Goal: Information Seeking & Learning: Understand process/instructions

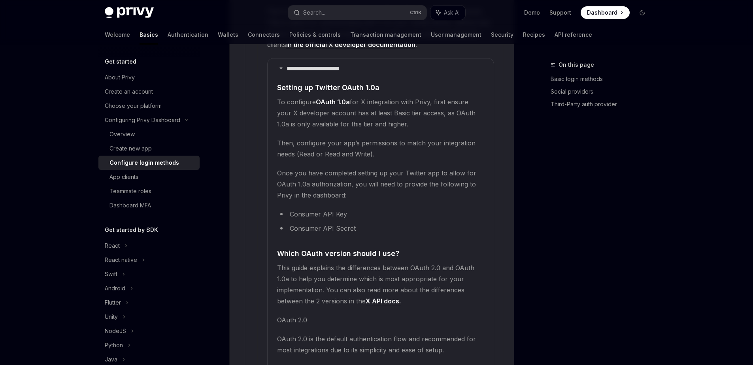
scroll to position [1346, 0]
drag, startPoint x: 310, startPoint y: 89, endPoint x: 413, endPoint y: 92, distance: 102.4
click at [413, 96] on span "To configure OAuth 1.0a for X integration with Privy, first ensure your X devel…" at bounding box center [380, 112] width 207 height 33
drag, startPoint x: 322, startPoint y: 102, endPoint x: 426, endPoint y: 105, distance: 104.0
click at [426, 105] on span "To configure OAuth 1.0a for X integration with Privy, first ensure your X devel…" at bounding box center [380, 112] width 207 height 33
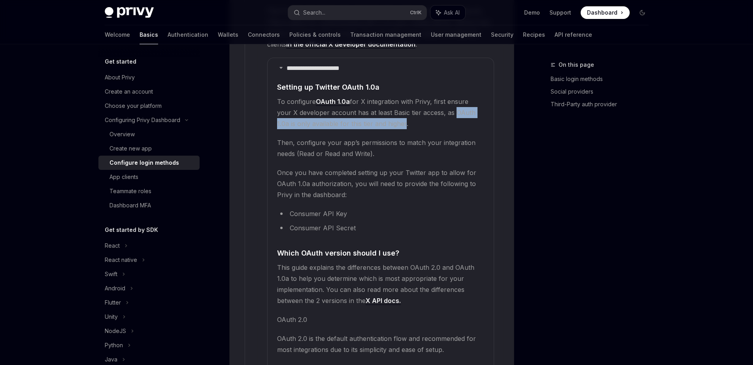
drag, startPoint x: 436, startPoint y: 100, endPoint x: 383, endPoint y: 112, distance: 53.9
click at [383, 112] on span "To configure OAuth 1.0a for X integration with Privy, first ensure your X devel…" at bounding box center [380, 112] width 207 height 33
click at [417, 116] on span "To configure OAuth 1.0a for X integration with Privy, first ensure your X devel…" at bounding box center [380, 112] width 207 height 33
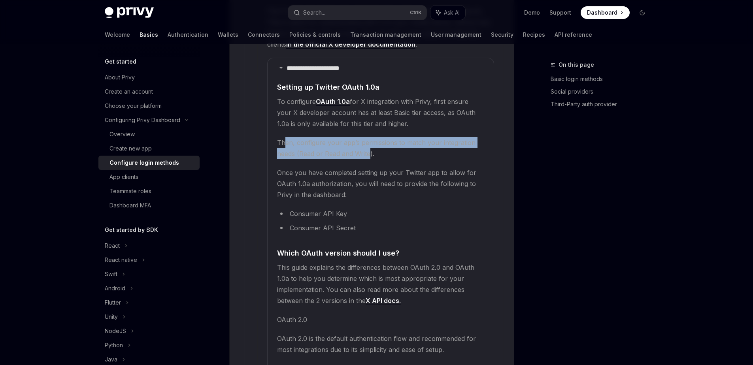
drag, startPoint x: 285, startPoint y: 132, endPoint x: 371, endPoint y: 145, distance: 86.4
click at [371, 145] on span "Then, configure your app’s permissions to match your integration needs (Read or…" at bounding box center [380, 148] width 207 height 22
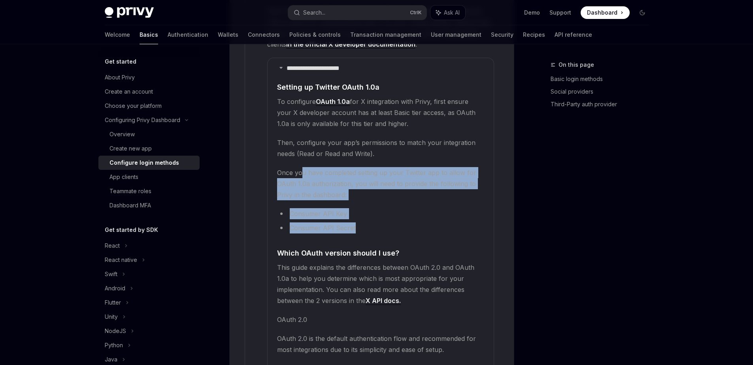
drag, startPoint x: 301, startPoint y: 160, endPoint x: 367, endPoint y: 219, distance: 88.4
click at [367, 222] on li "Consumer API Secret" at bounding box center [380, 227] width 207 height 11
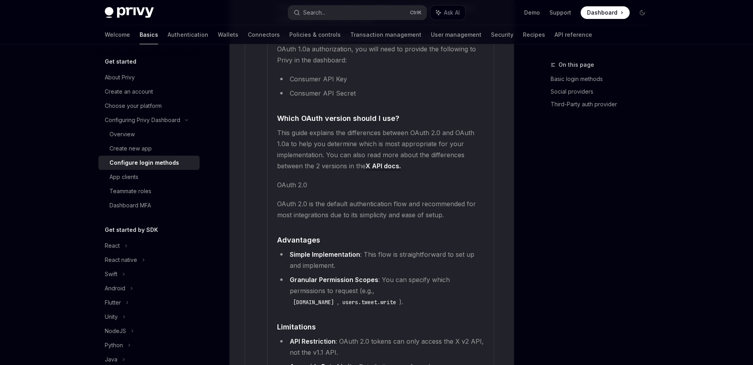
scroll to position [1486, 0]
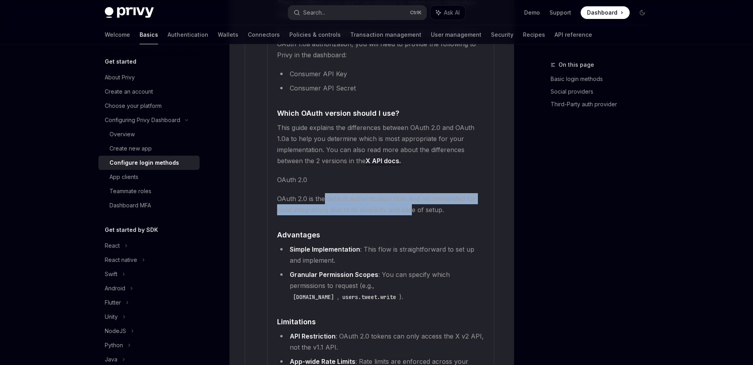
drag, startPoint x: 323, startPoint y: 188, endPoint x: 413, endPoint y: 196, distance: 90.8
click at [413, 196] on span "OAuth 2.0 is the default authentication flow and recommended for most integrati…" at bounding box center [380, 204] width 207 height 22
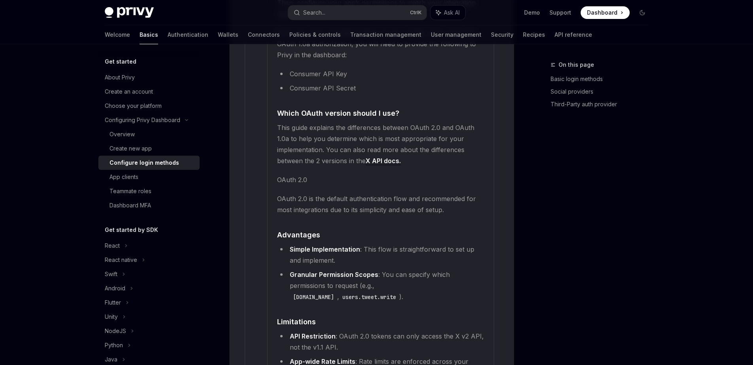
click at [427, 201] on span "OAuth 2.0 is the default authentication flow and recommended for most integrati…" at bounding box center [380, 204] width 207 height 22
drag, startPoint x: 336, startPoint y: 200, endPoint x: 381, endPoint y: 201, distance: 44.7
click at [381, 201] on span "OAuth 2.0 is the default authentication flow and recommended for most integrati…" at bounding box center [380, 204] width 207 height 22
click at [365, 230] on h4 "​ Advantages" at bounding box center [380, 235] width 207 height 11
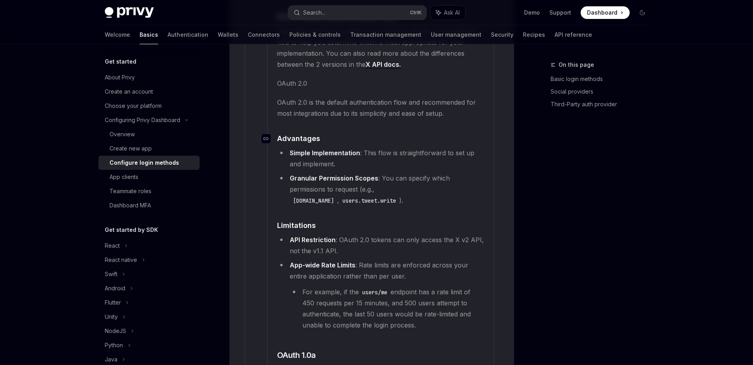
scroll to position [1585, 0]
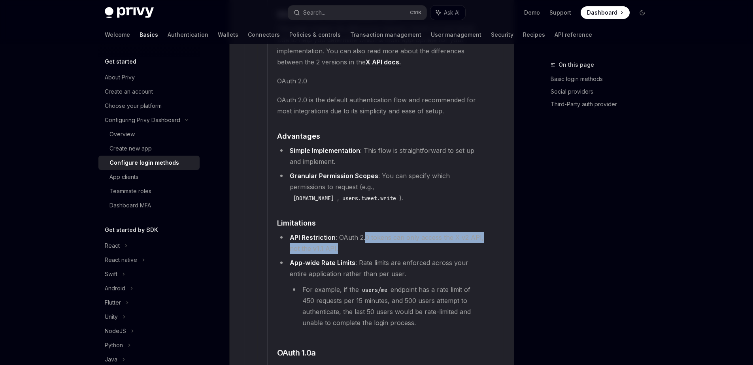
drag, startPoint x: 364, startPoint y: 225, endPoint x: 338, endPoint y: 236, distance: 27.6
click at [338, 236] on li "API Restriction : OAuth 2.0 tokens can only access the X v2 API, not the v1.1 A…" at bounding box center [380, 243] width 207 height 22
click at [351, 240] on li "API Restriction : OAuth 2.0 tokens can only access the X v2 API, not the v1.1 A…" at bounding box center [380, 243] width 207 height 22
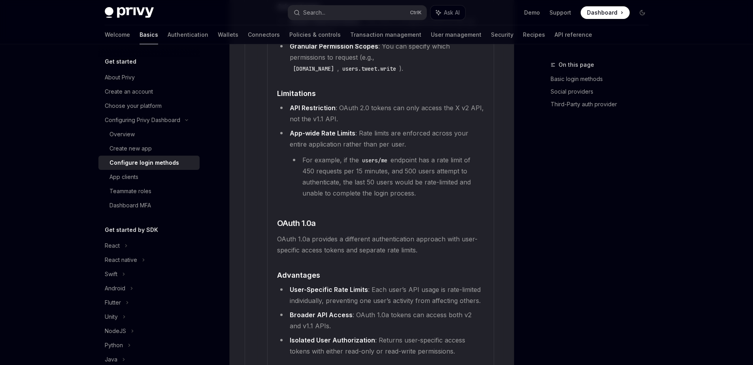
scroll to position [1747, 0]
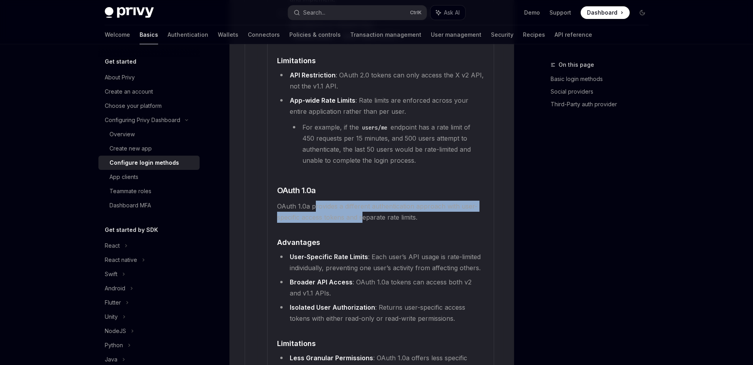
drag, startPoint x: 313, startPoint y: 192, endPoint x: 363, endPoint y: 207, distance: 52.2
click at [363, 207] on span "OAuth 1.0a provides a different authentication approach with user-specific acce…" at bounding box center [380, 212] width 207 height 22
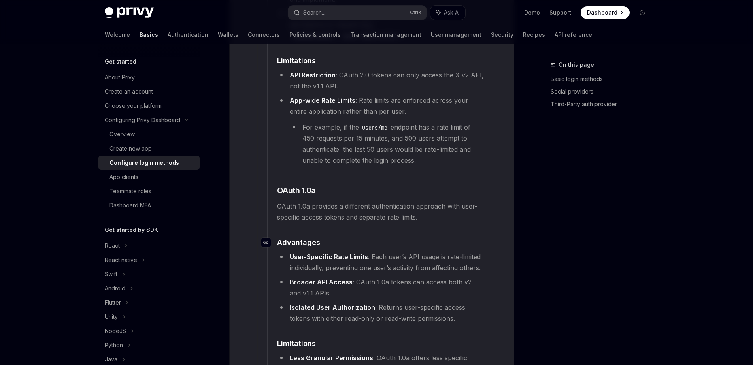
click at [341, 237] on h4 "​ Advantages" at bounding box center [380, 242] width 207 height 11
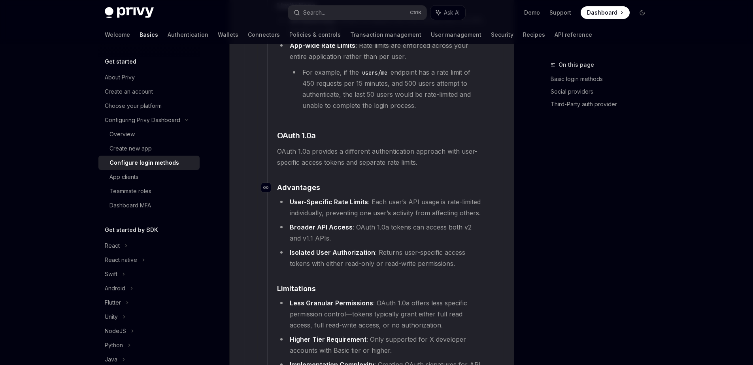
scroll to position [1803, 0]
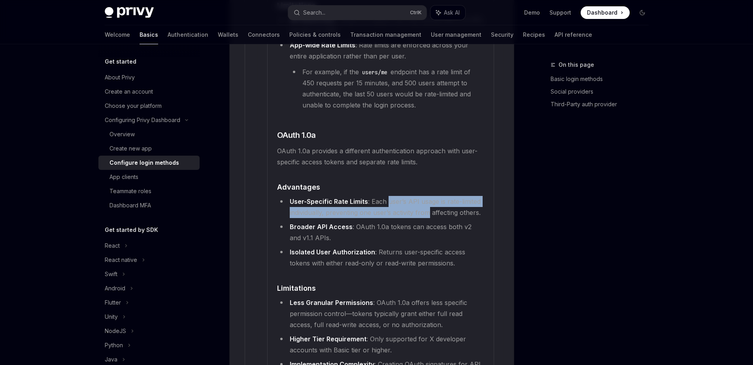
drag, startPoint x: 388, startPoint y: 190, endPoint x: 430, endPoint y: 202, distance: 43.2
click at [430, 202] on li "User-Specific Rate Limits : Each user’s API usage is rate-limited individually,…" at bounding box center [380, 207] width 207 height 22
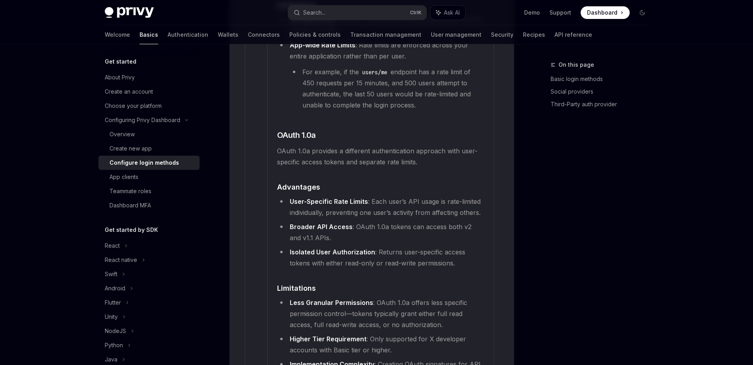
click at [390, 228] on li "Broader API Access : OAuth 1.0a tokens can access both v2 and v1.1 APIs." at bounding box center [380, 232] width 207 height 22
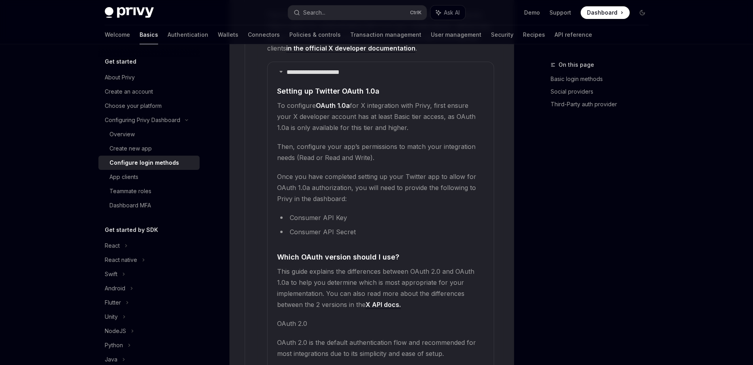
scroll to position [1342, 0]
drag, startPoint x: 300, startPoint y: 100, endPoint x: 405, endPoint y: 118, distance: 107.5
click at [405, 118] on span "To configure OAuth 1.0a for X integration with Privy, first ensure your X devel…" at bounding box center [380, 116] width 207 height 33
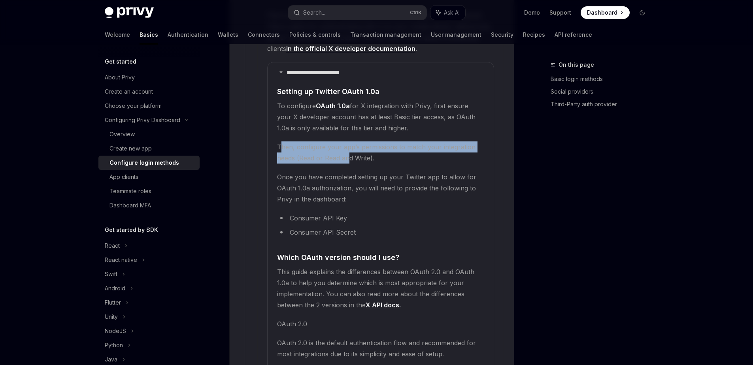
drag, startPoint x: 283, startPoint y: 137, endPoint x: 349, endPoint y: 149, distance: 67.4
click at [349, 149] on span "Then, configure your app’s permissions to match your integration needs (Read or…" at bounding box center [380, 152] width 207 height 22
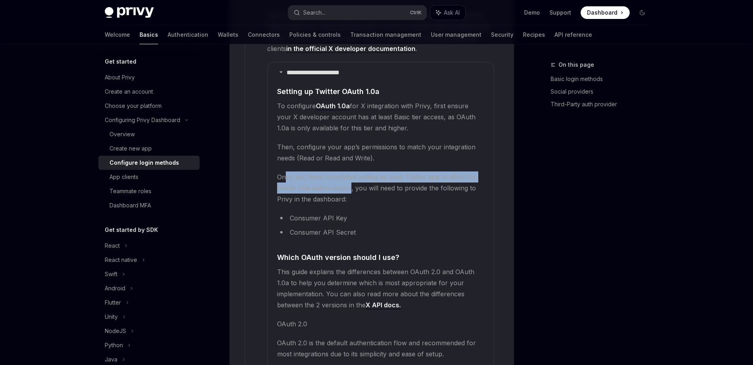
drag, startPoint x: 285, startPoint y: 170, endPoint x: 349, endPoint y: 178, distance: 65.0
click at [349, 178] on span "Once you have completed setting up your Twitter app to allow for OAuth 1.0a aut…" at bounding box center [380, 188] width 207 height 33
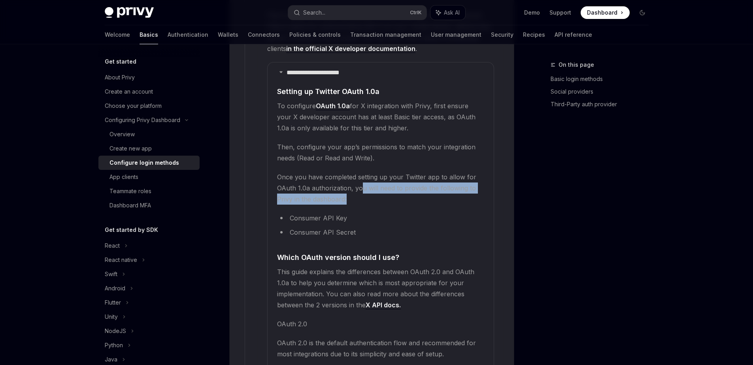
drag, startPoint x: 359, startPoint y: 177, endPoint x: 360, endPoint y: 189, distance: 12.0
click at [360, 189] on span "Once you have completed setting up your Twitter app to allow for OAuth 1.0a aut…" at bounding box center [380, 188] width 207 height 33
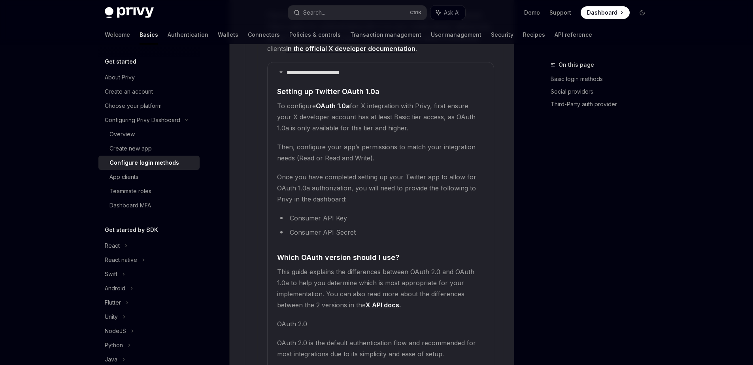
scroll to position [1342, 0]
drag, startPoint x: 299, startPoint y: 206, endPoint x: 336, endPoint y: 201, distance: 37.5
click at [336, 212] on li "Consumer API Key" at bounding box center [380, 217] width 207 height 11
drag, startPoint x: 303, startPoint y: 224, endPoint x: 344, endPoint y: 223, distance: 40.3
click at [344, 226] on li "Consumer API Secret" at bounding box center [380, 231] width 207 height 11
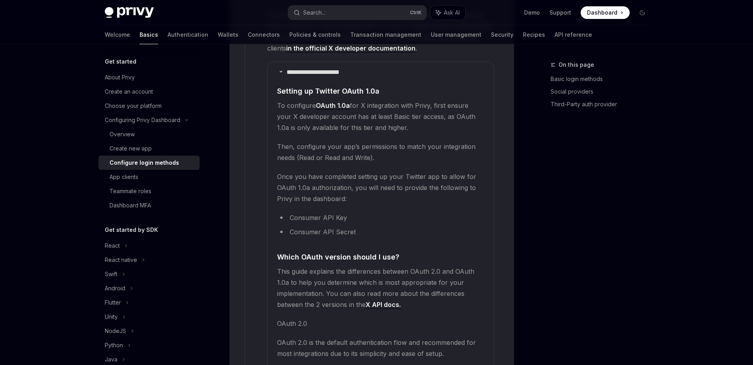
click at [383, 214] on ul "Consumer API Key Consumer API Secret" at bounding box center [380, 224] width 207 height 25
drag, startPoint x: 305, startPoint y: 106, endPoint x: 416, endPoint y: 102, distance: 110.4
click at [416, 102] on span "To configure OAuth 1.0a for X integration with Privy, first ensure your X devel…" at bounding box center [380, 116] width 207 height 33
click at [439, 117] on span "To configure OAuth 1.0a for X integration with Privy, first ensure your X devel…" at bounding box center [380, 116] width 207 height 33
